Goal: Navigation & Orientation: Find specific page/section

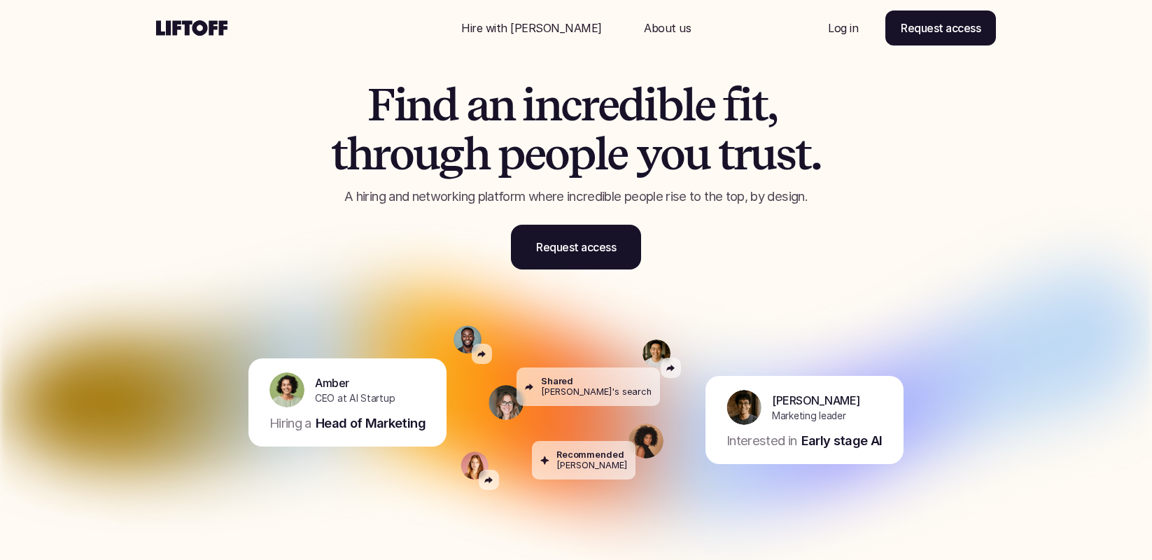
click at [840, 25] on p "Log in" at bounding box center [843, 28] width 30 height 17
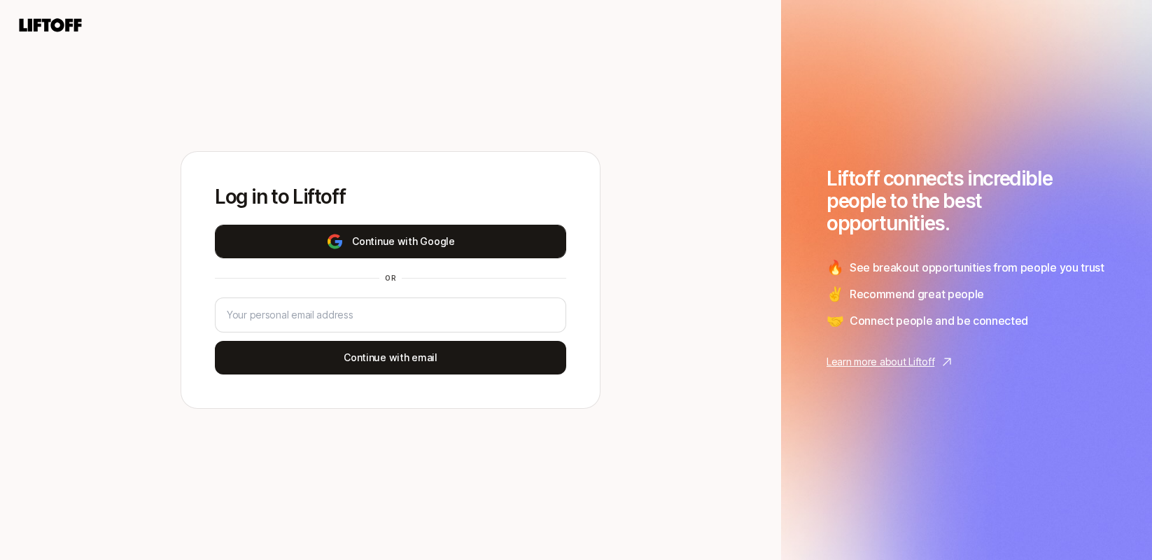
click at [532, 236] on button "Continue with Google" at bounding box center [390, 242] width 351 height 34
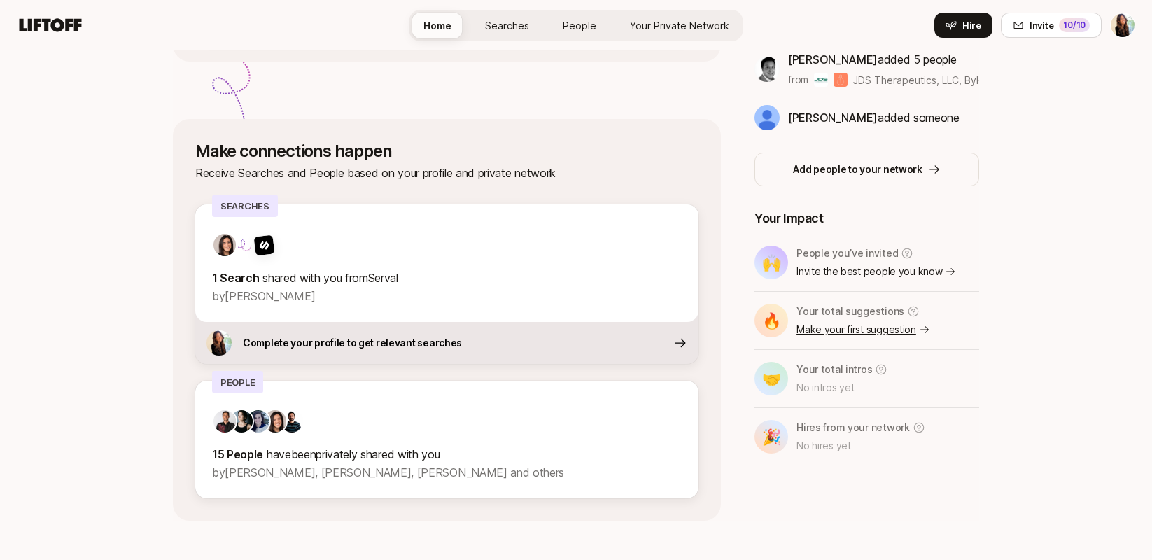
scroll to position [456, 0]
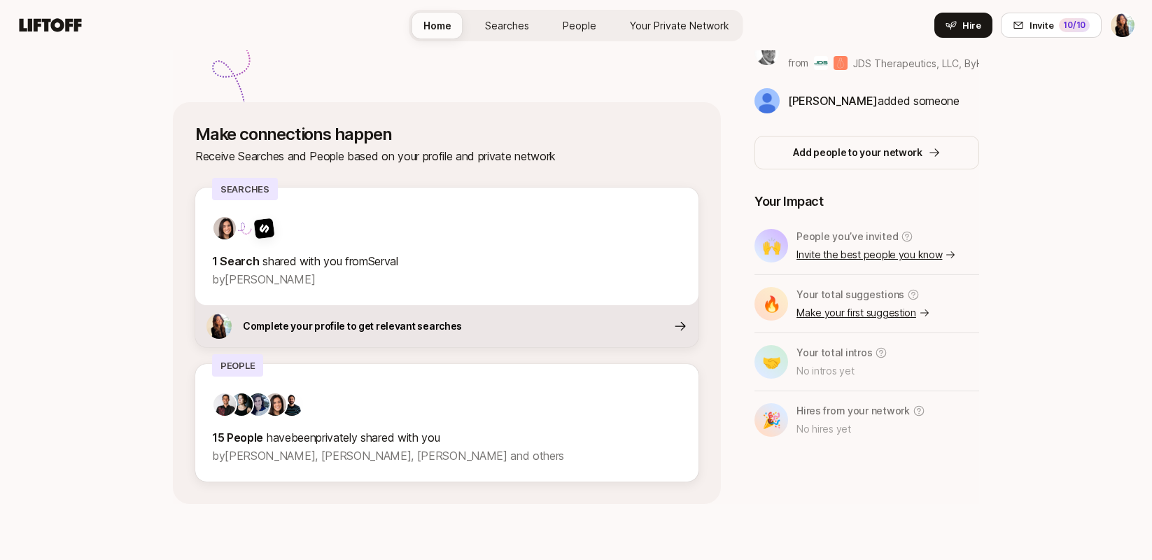
click at [505, 35] on link "Searches" at bounding box center [507, 26] width 66 height 26
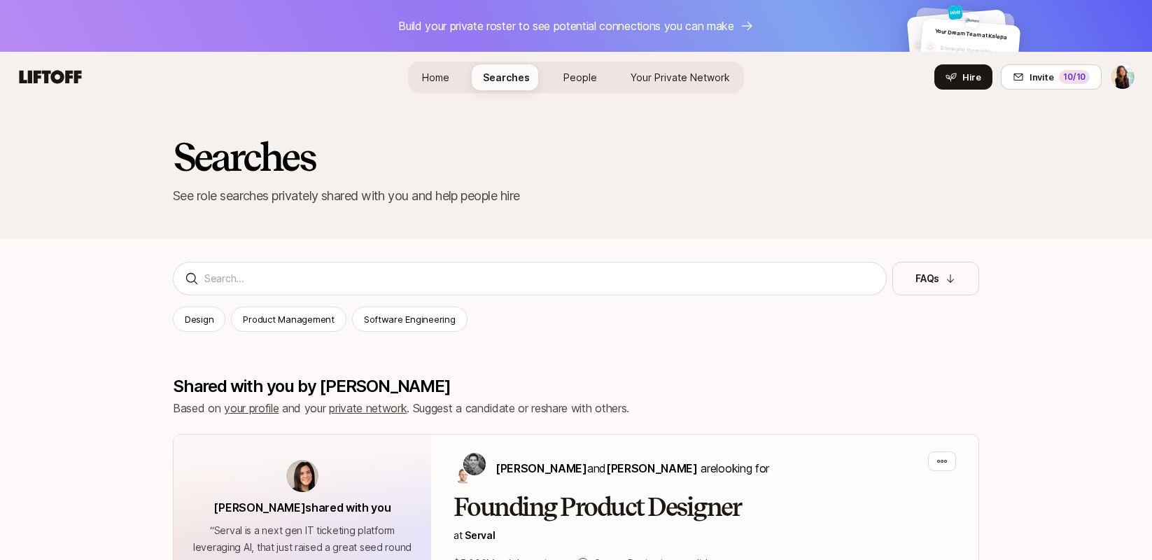
click at [577, 70] on span "People" at bounding box center [580, 77] width 34 height 15
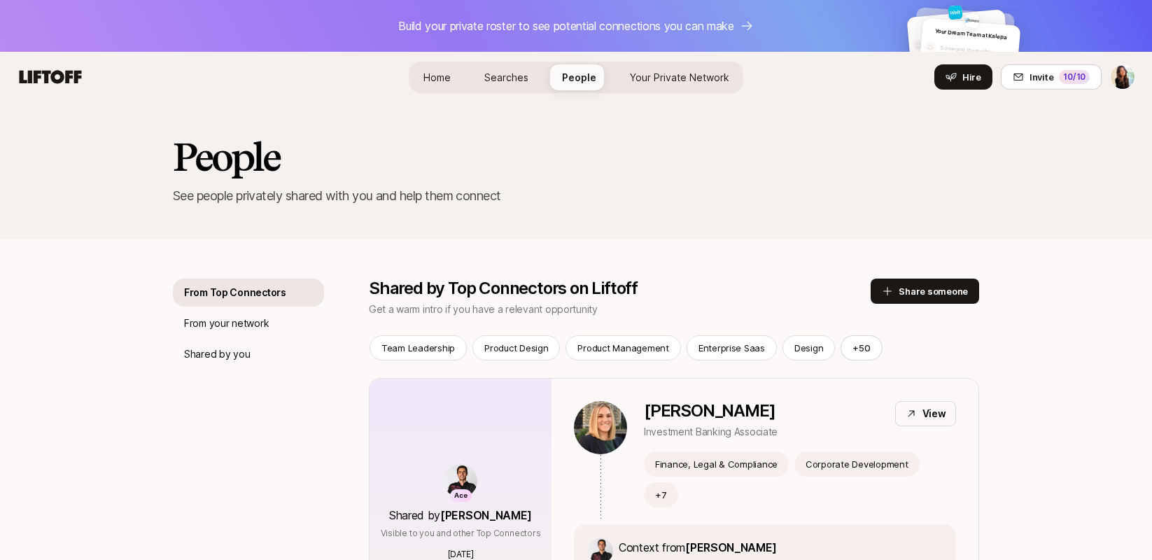
click at [653, 76] on span "Your Private Network" at bounding box center [679, 77] width 99 height 12
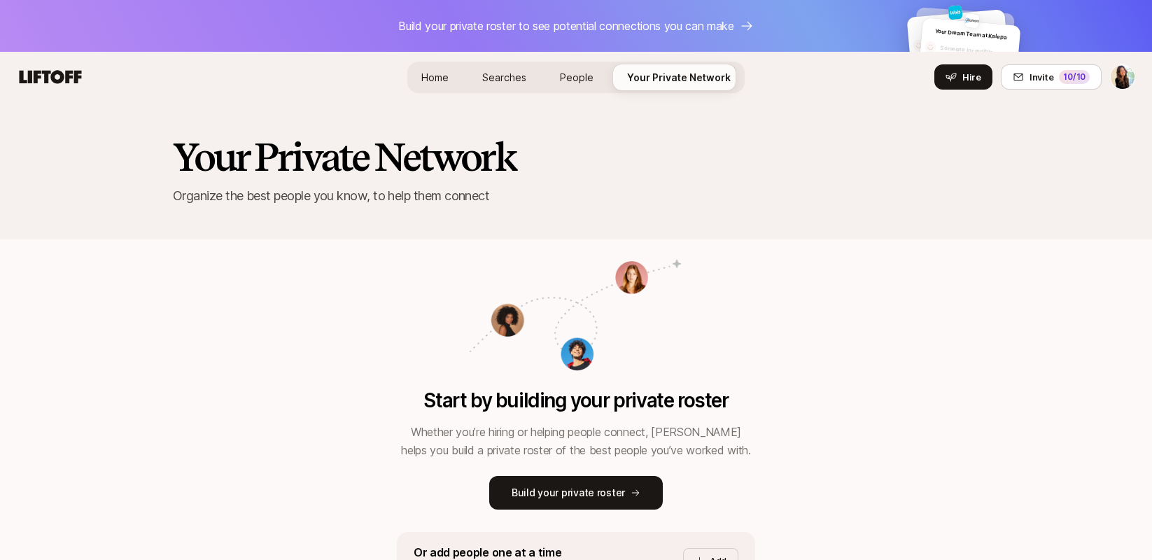
click at [441, 73] on span "Home" at bounding box center [434, 77] width 27 height 12
